Goal: Information Seeking & Learning: Learn about a topic

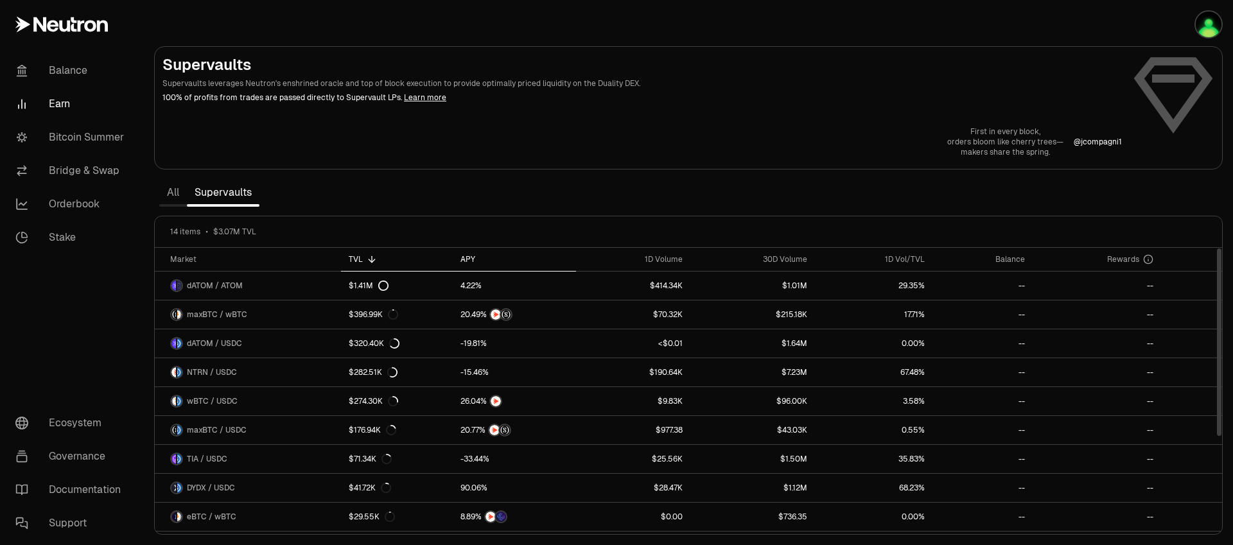
click at [469, 261] on div "APY" at bounding box center [513, 259] width 107 height 10
click at [471, 259] on div "APY" at bounding box center [513, 259] width 107 height 10
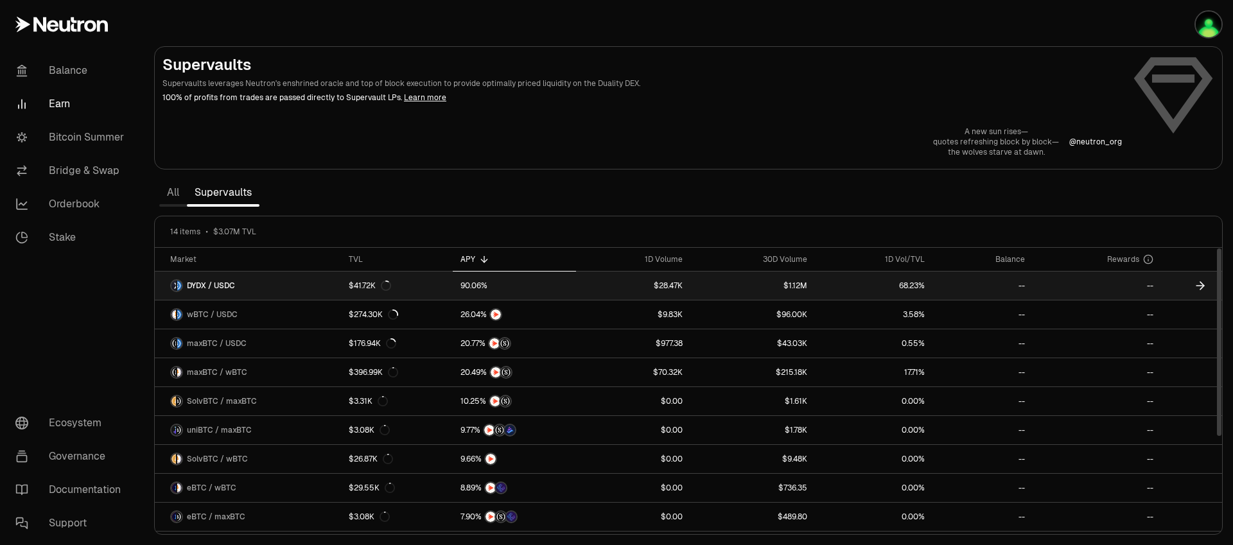
click at [193, 284] on span "DYDX / USDC" at bounding box center [211, 286] width 48 height 10
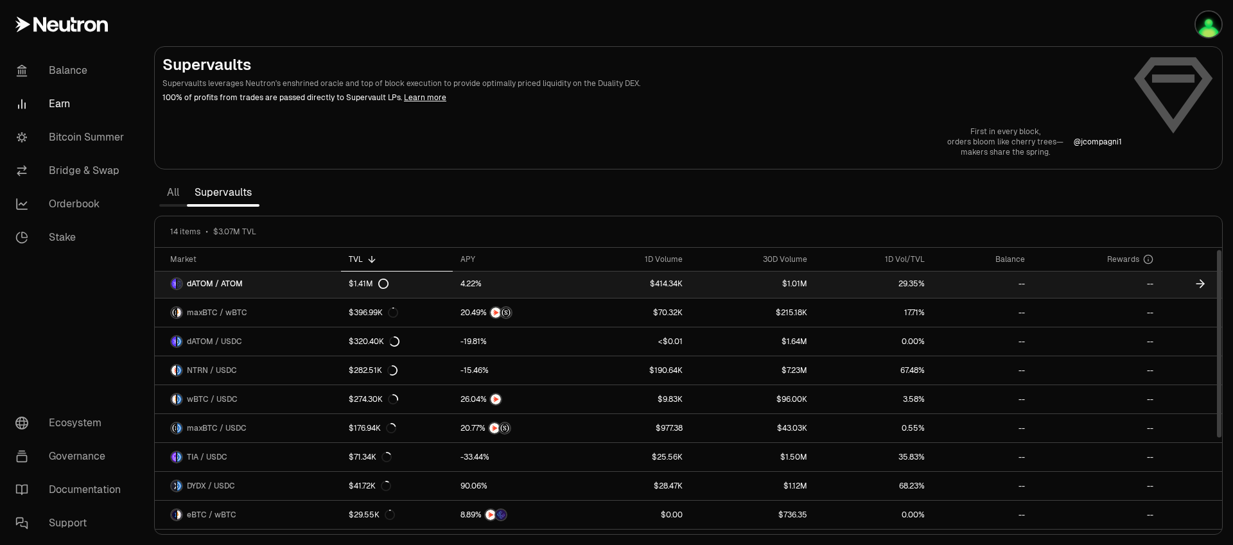
scroll to position [3, 0]
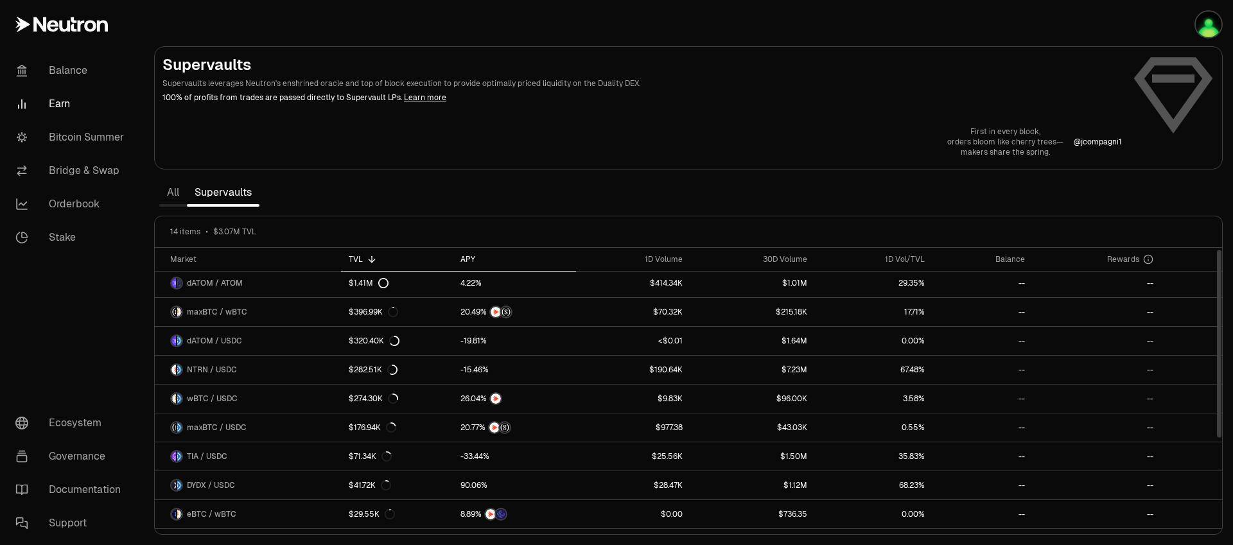
click at [469, 259] on div "APY" at bounding box center [513, 259] width 107 height 10
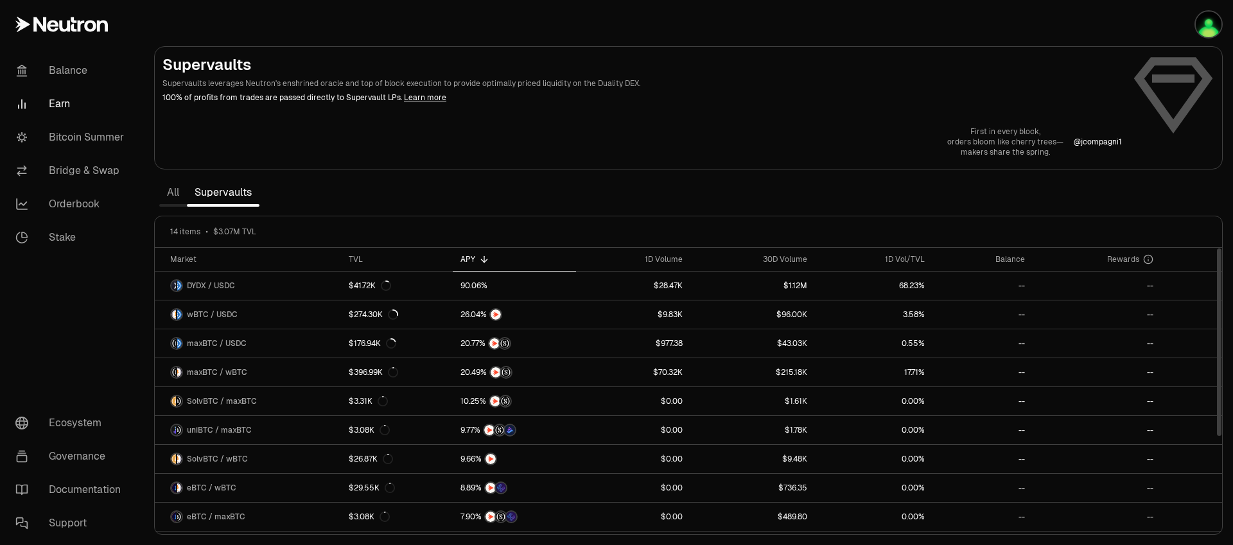
click at [469, 259] on div "APY" at bounding box center [513, 259] width 107 height 10
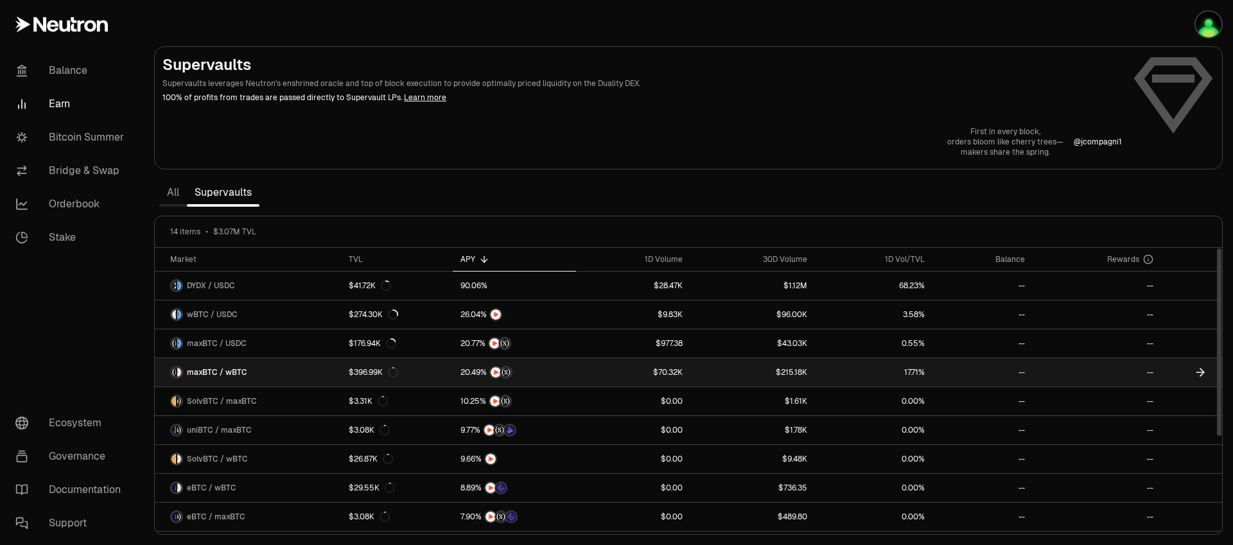
click at [225, 374] on span "maxBTC / wBTC" at bounding box center [217, 372] width 60 height 10
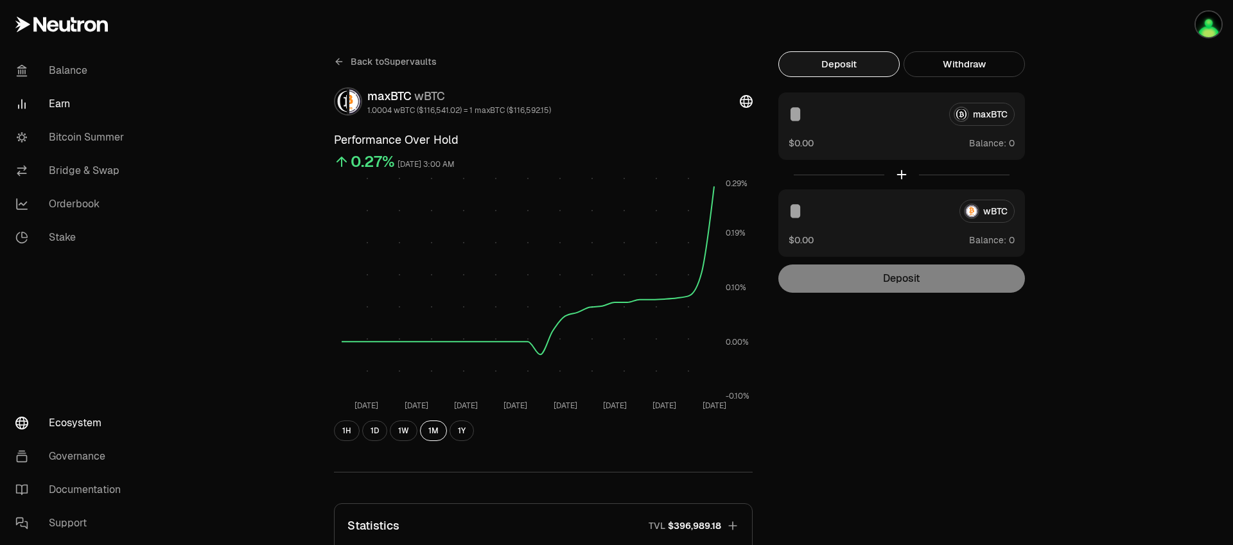
click at [58, 423] on link "Ecosystem" at bounding box center [72, 423] width 134 height 33
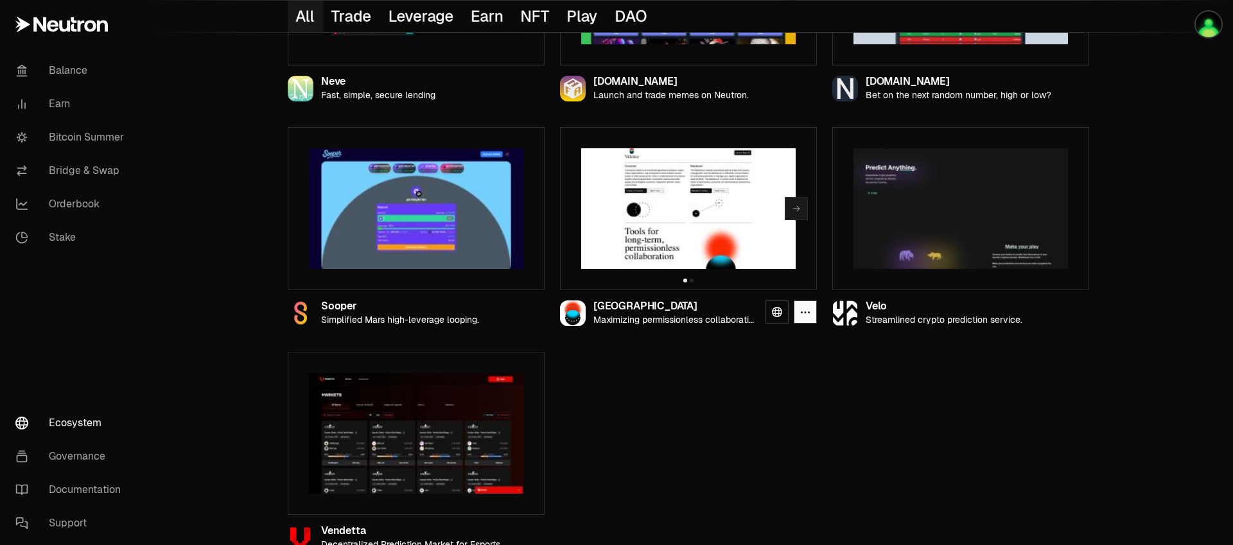
scroll to position [1424, 0]
